Goal: Check status: Check status

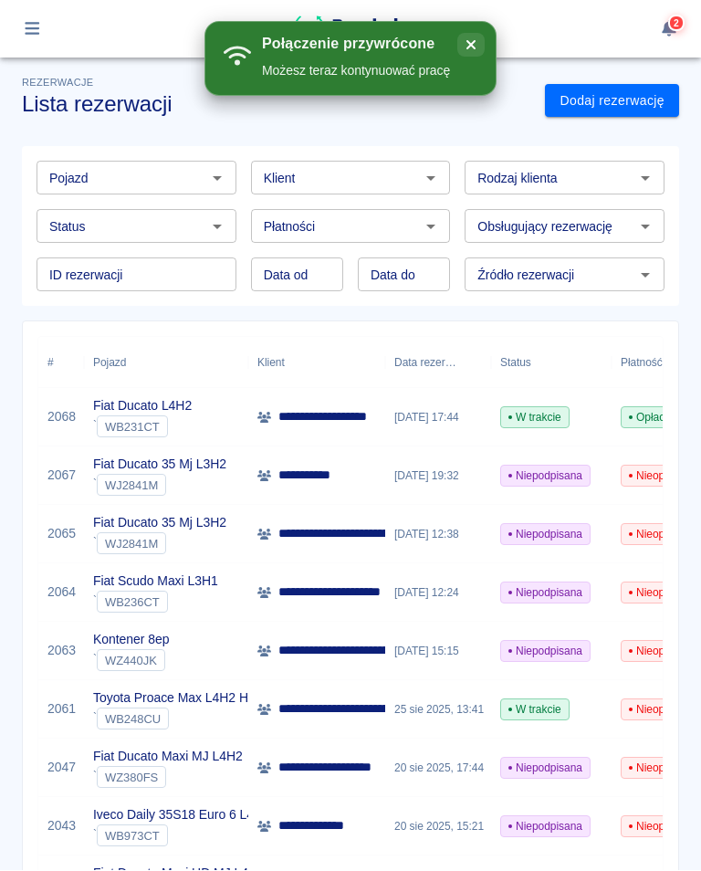
scroll to position [108, 0]
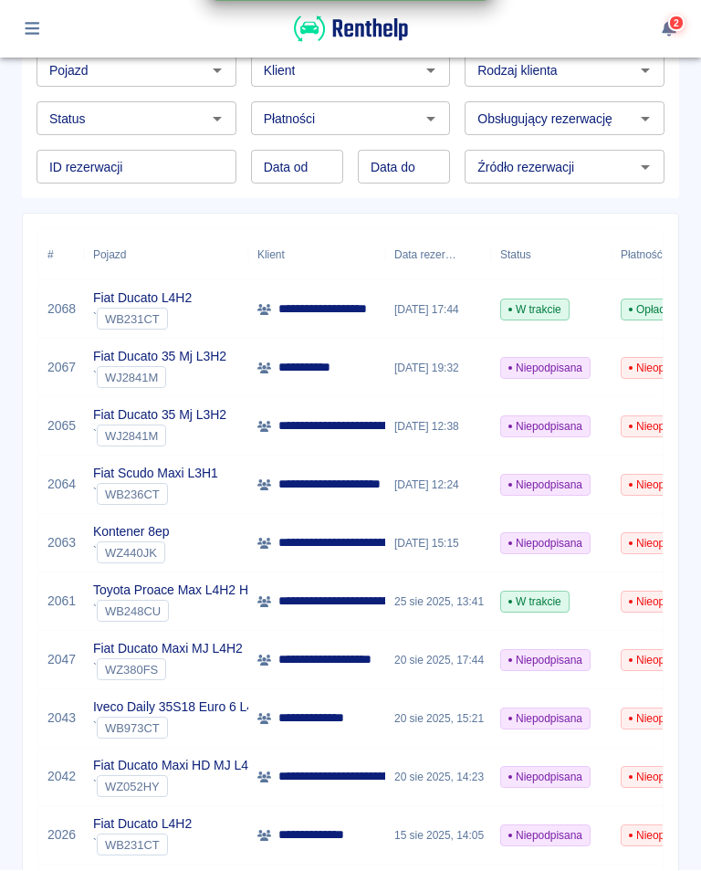
click at [40, 17] on button "button" at bounding box center [33, 29] width 36 height 31
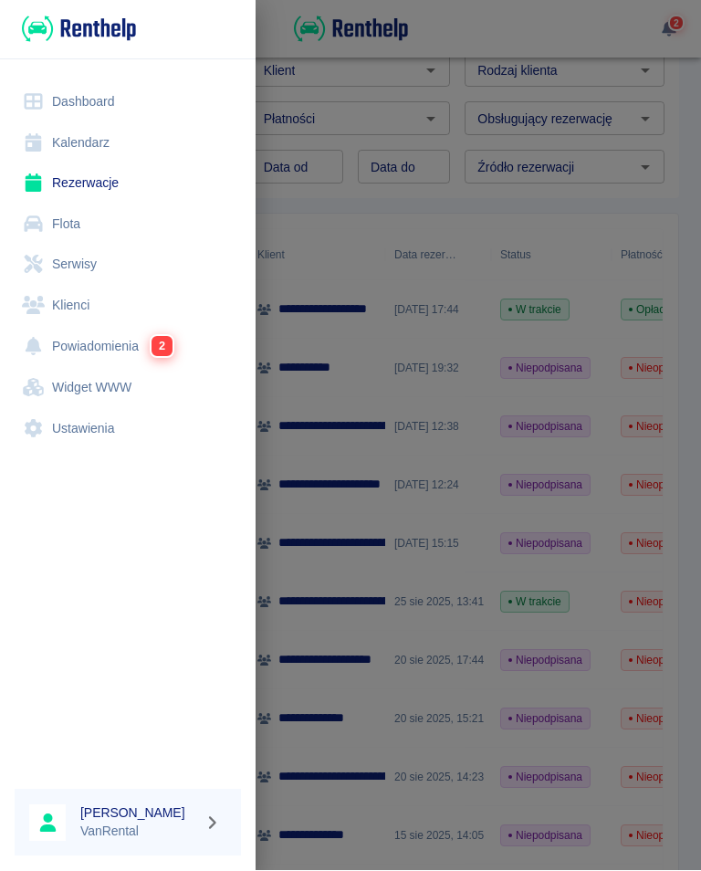
click at [82, 134] on link "Kalendarz" at bounding box center [128, 143] width 226 height 41
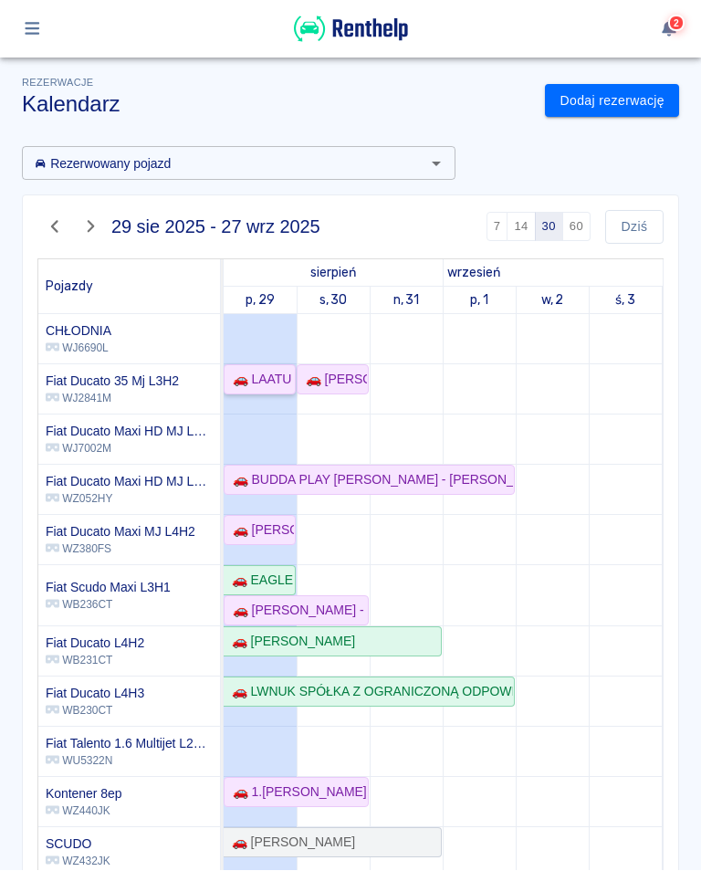
click at [256, 371] on div "🚗 LAATU GROUP [PERSON_NAME] - [PERSON_NAME]" at bounding box center [259, 380] width 68 height 19
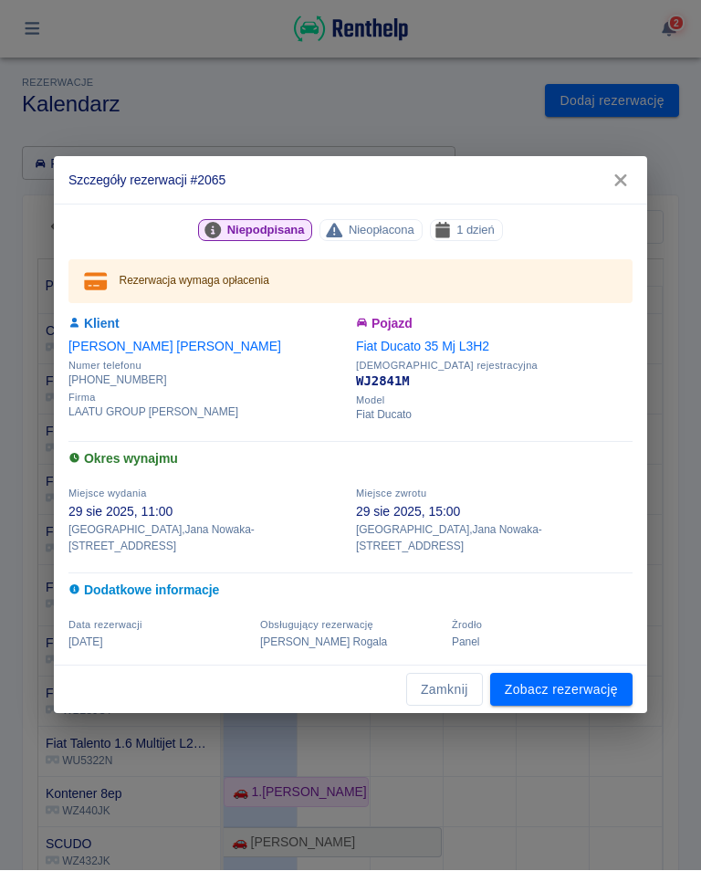
click at [623, 181] on icon "button" at bounding box center [621, 181] width 24 height 19
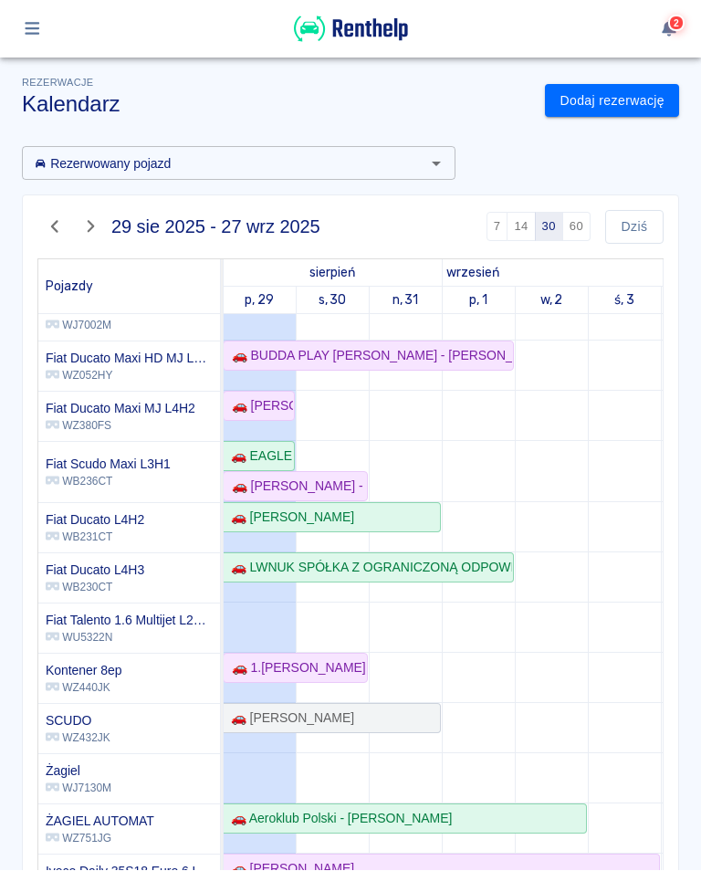
scroll to position [124, 0]
click at [273, 410] on div "🚗 [PERSON_NAME]" at bounding box center [259, 406] width 68 height 19
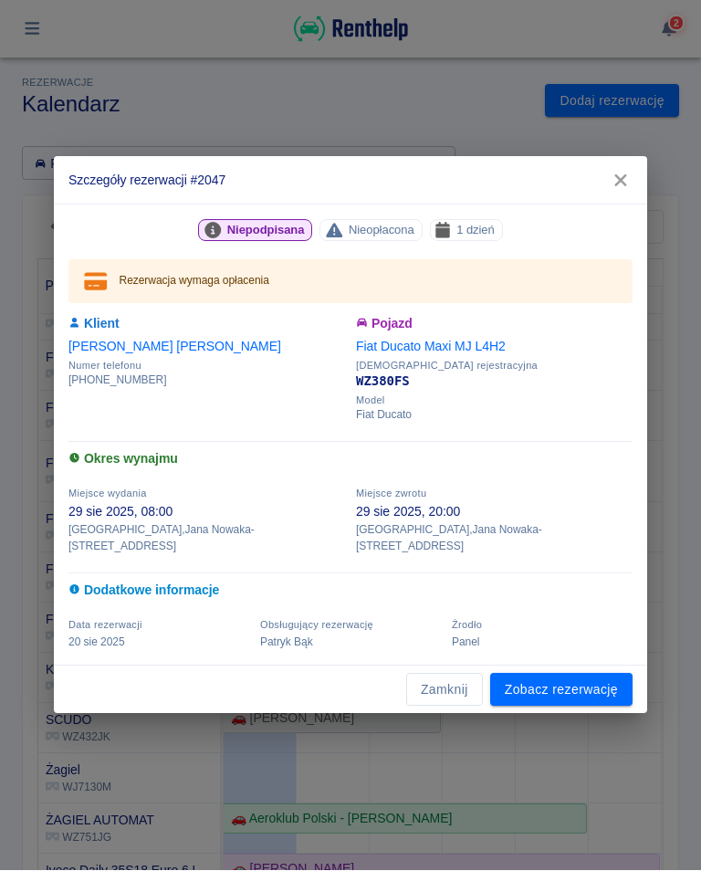
click at [620, 187] on icon "button" at bounding box center [620, 181] width 12 height 12
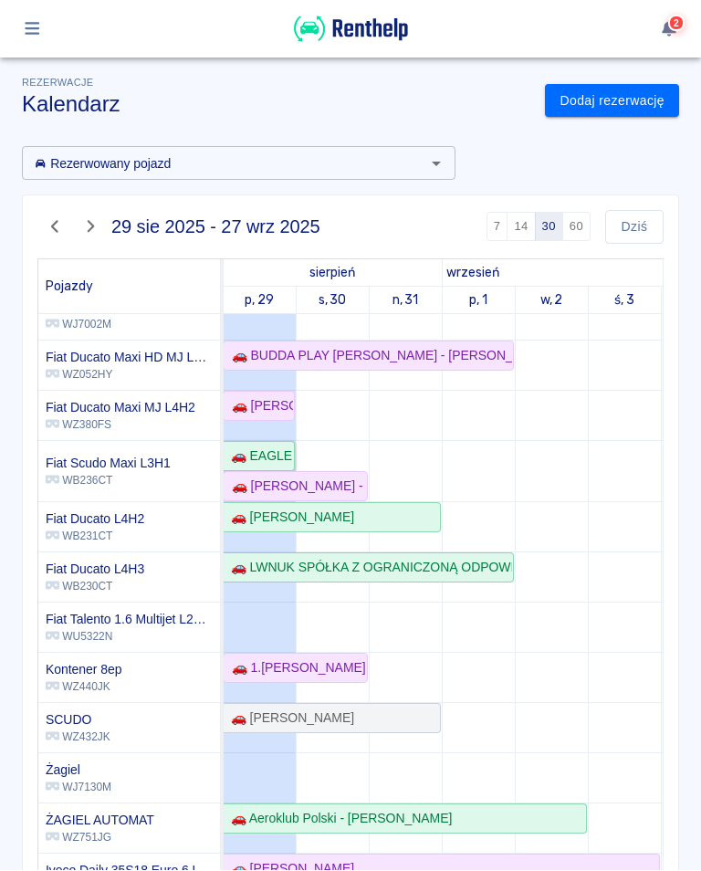
click at [263, 451] on div "🚗 EAGLEBURGMANN POLAND SPÓŁKA Z OGRANICZONĄ ODPOWIEDZIALNOŚCIĄ - [PERSON_NAME]" at bounding box center [258, 456] width 69 height 19
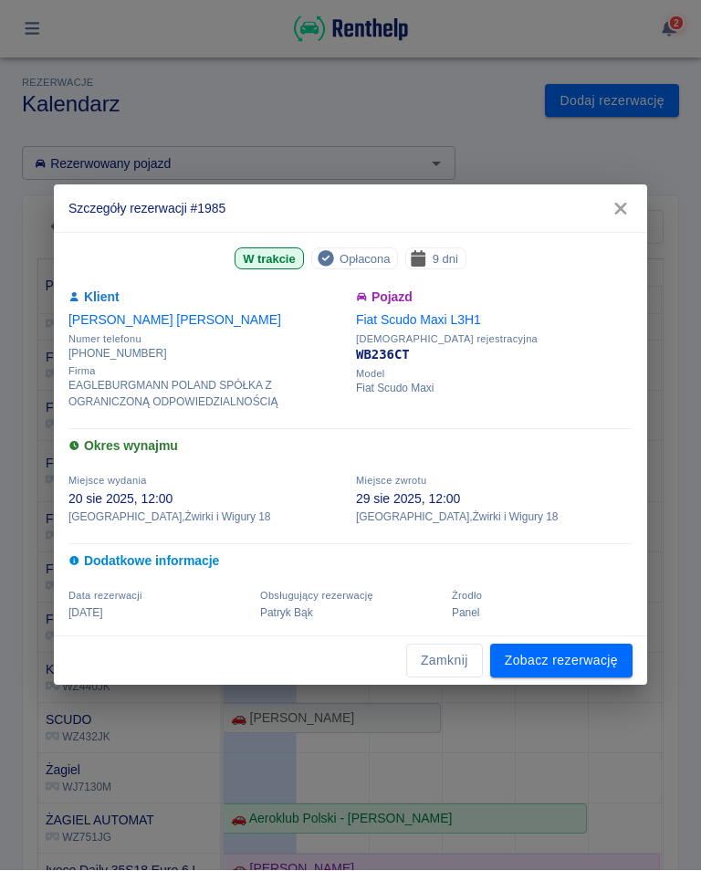
click at [634, 196] on button "button" at bounding box center [621, 210] width 38 height 34
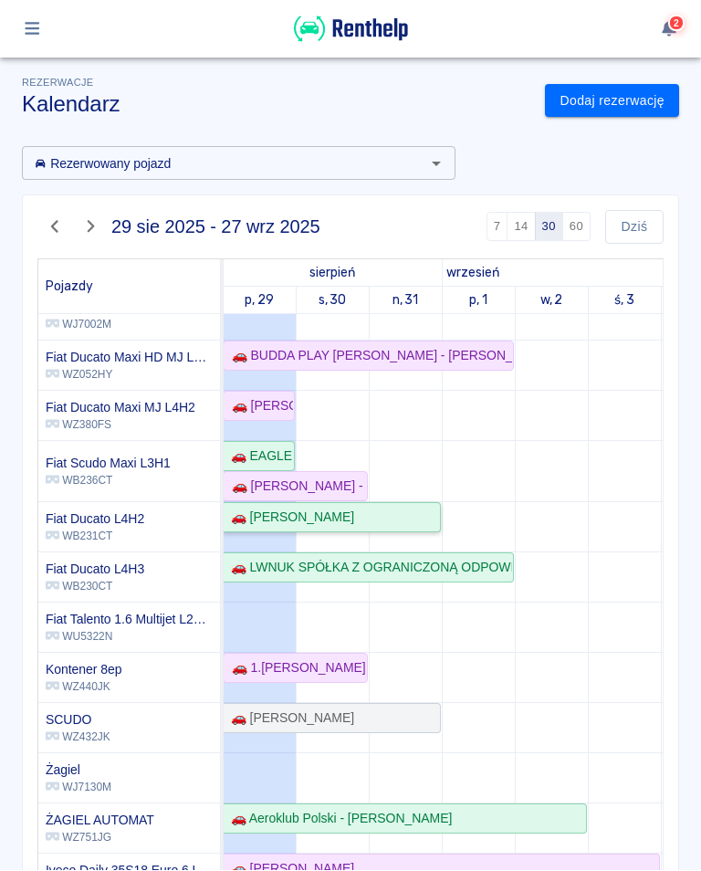
click at [269, 505] on link "🚗 [PERSON_NAME]" at bounding box center [332, 518] width 218 height 30
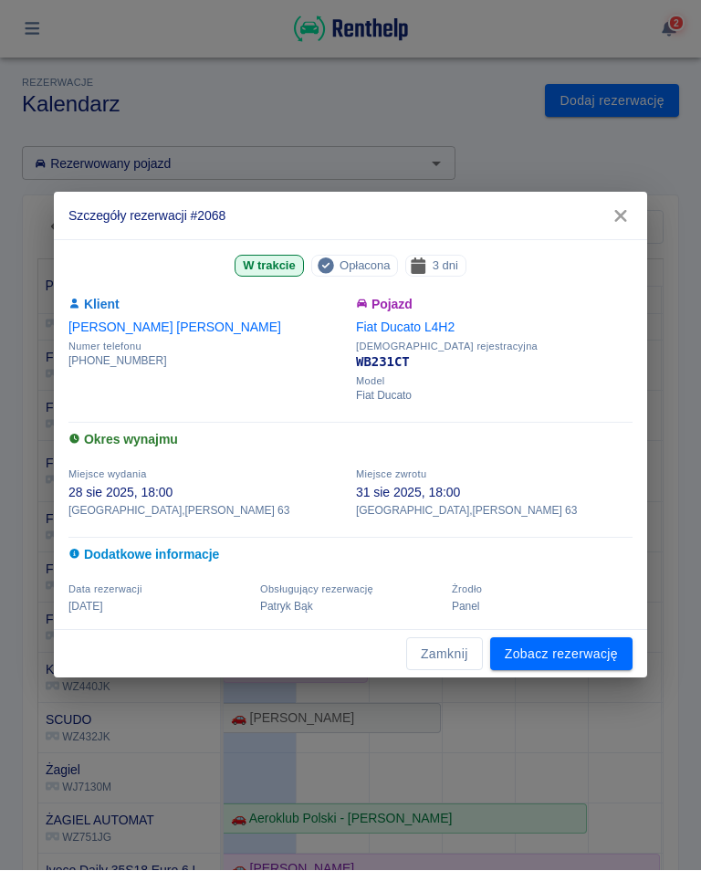
click at [623, 209] on icon "button" at bounding box center [621, 216] width 24 height 19
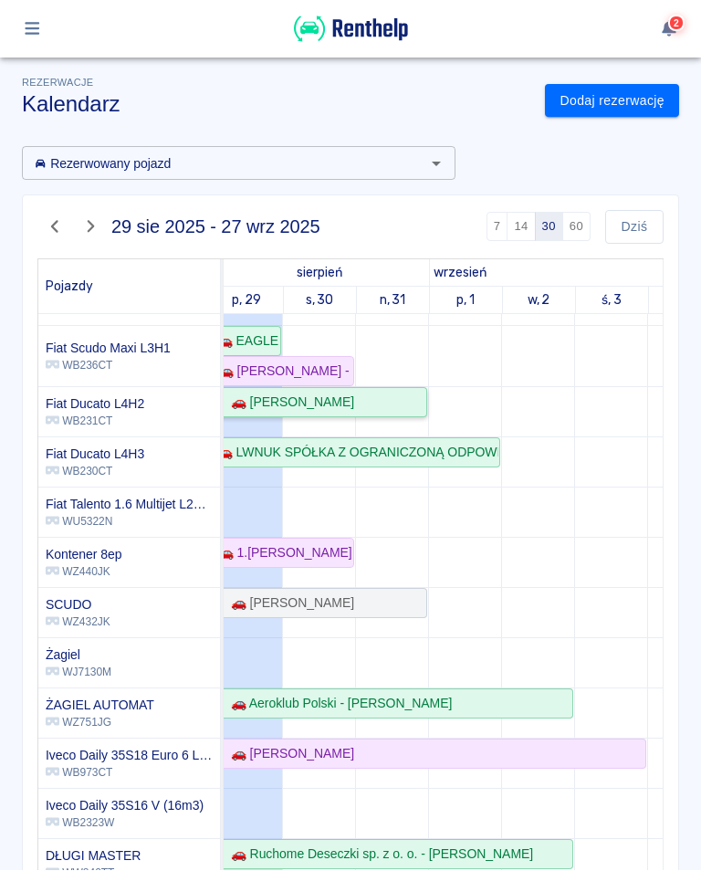
scroll to position [334, 27]
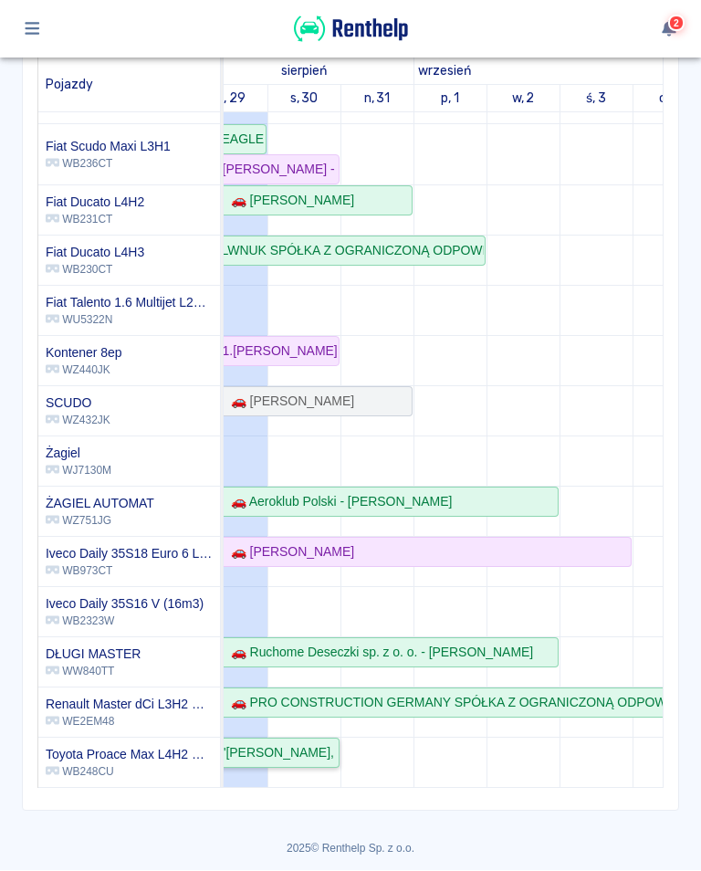
click at [290, 749] on div "🚗 "[PERSON_NAME], MOZES & PARTNERS" SPÓŁKA Z OGRANICZONĄ ODPOWIEDZIALNOŚCIĄ - […" at bounding box center [266, 753] width 142 height 19
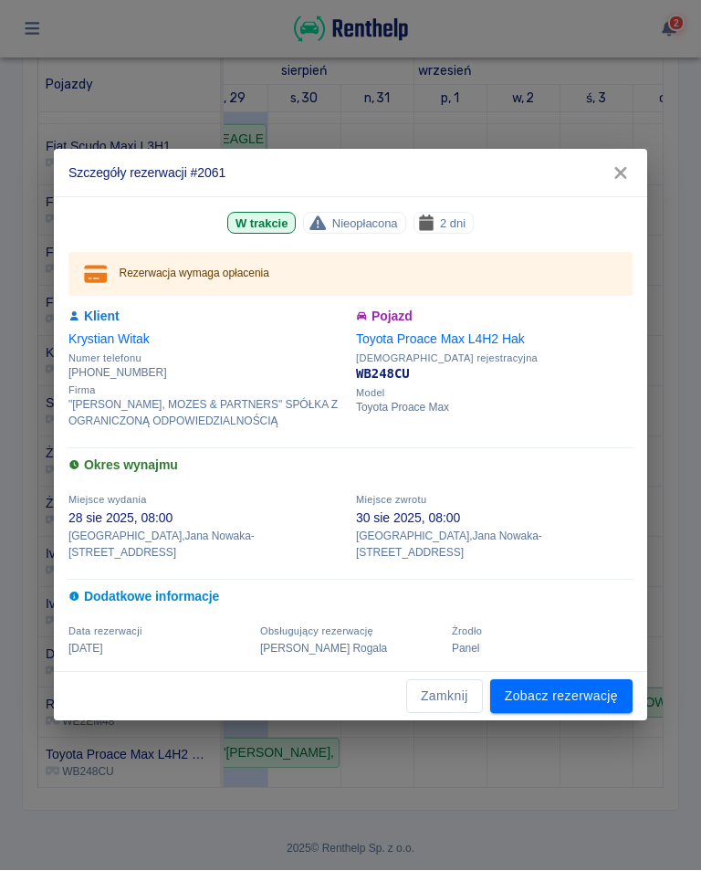
click at [621, 180] on icon "button" at bounding box center [620, 174] width 12 height 12
